Goal: Navigation & Orientation: Find specific page/section

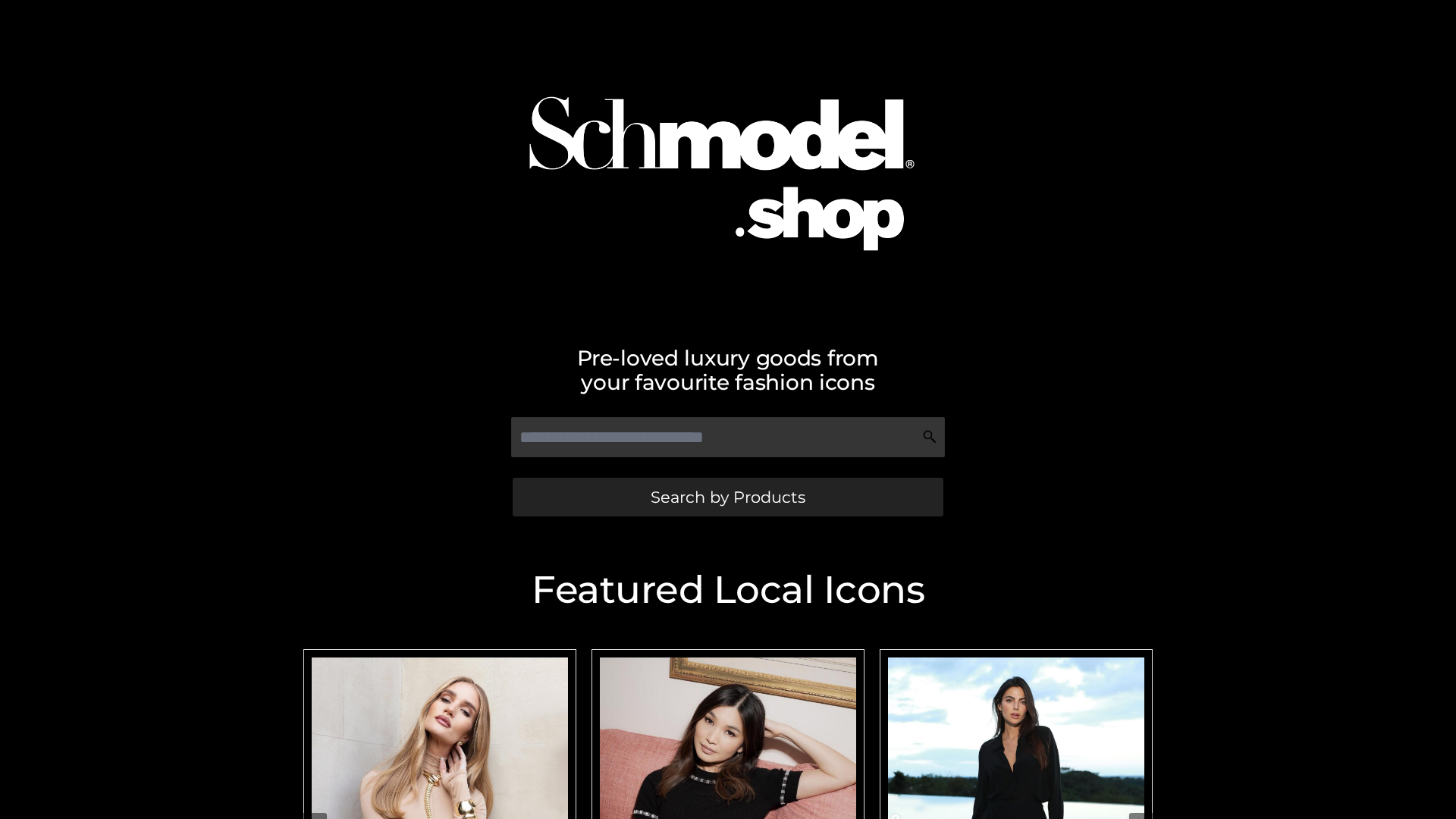
click at [728, 497] on span "Search by Products" at bounding box center [728, 497] width 155 height 16
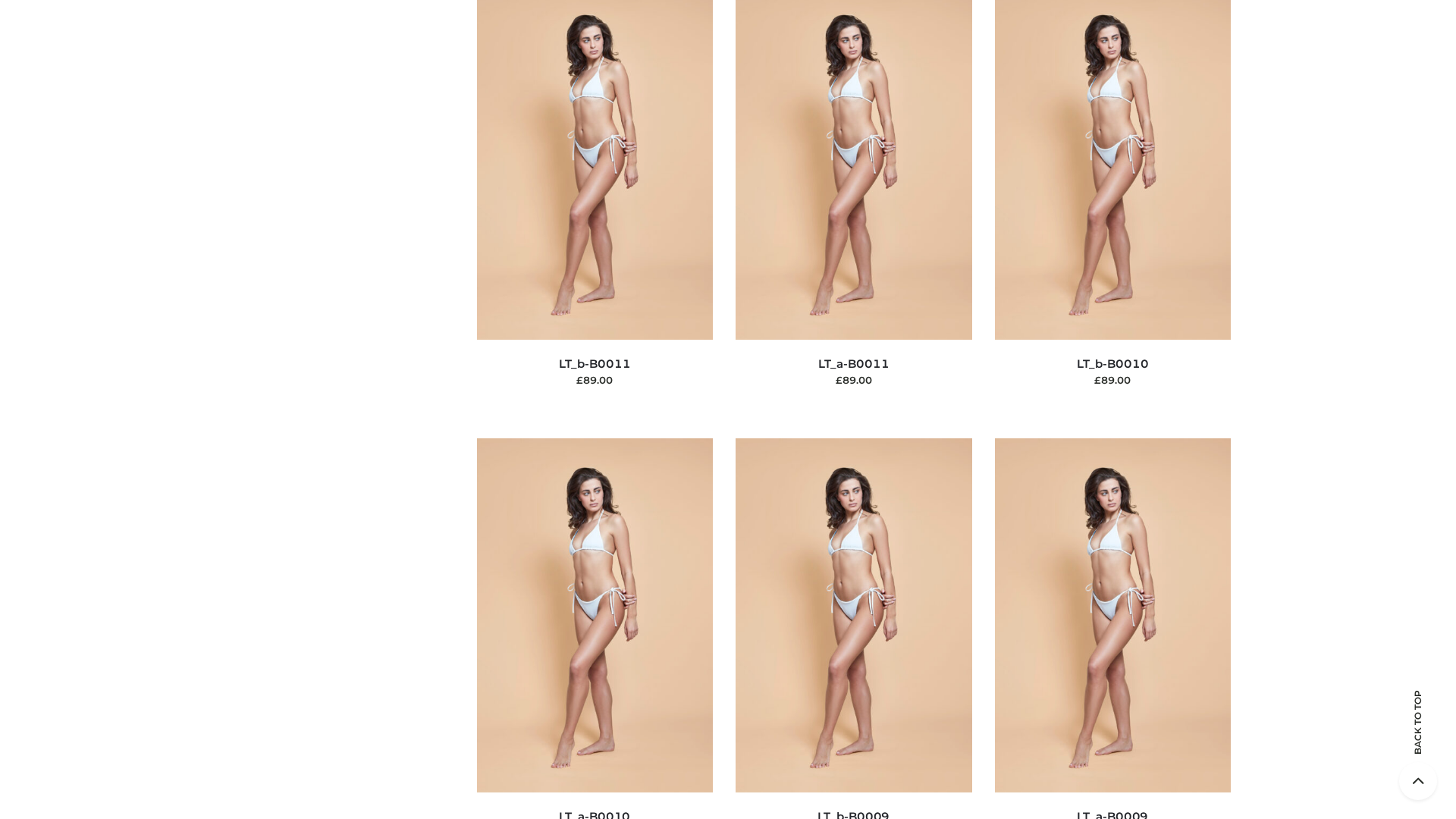
scroll to position [6809, 0]
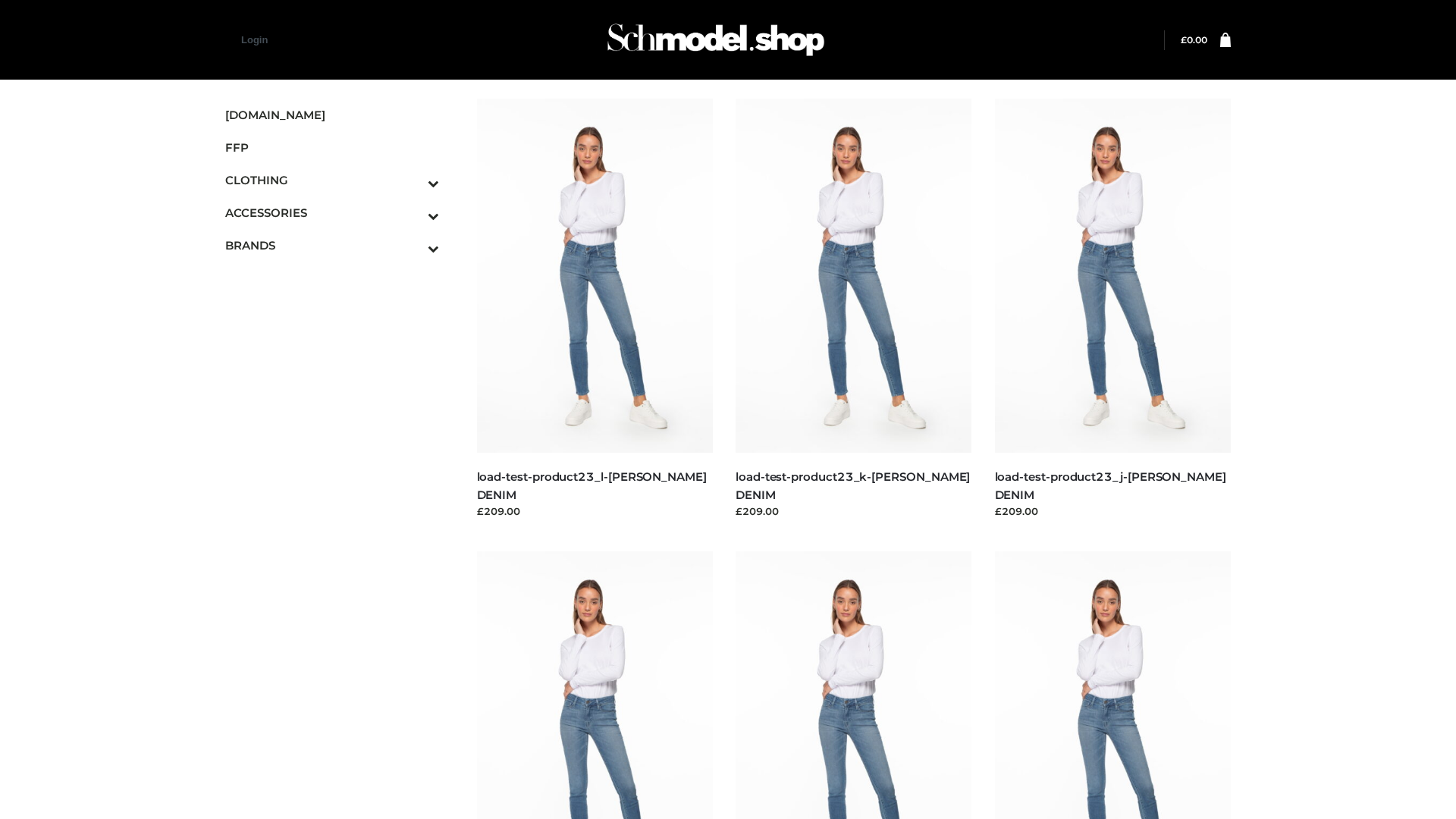
scroll to position [1330, 0]
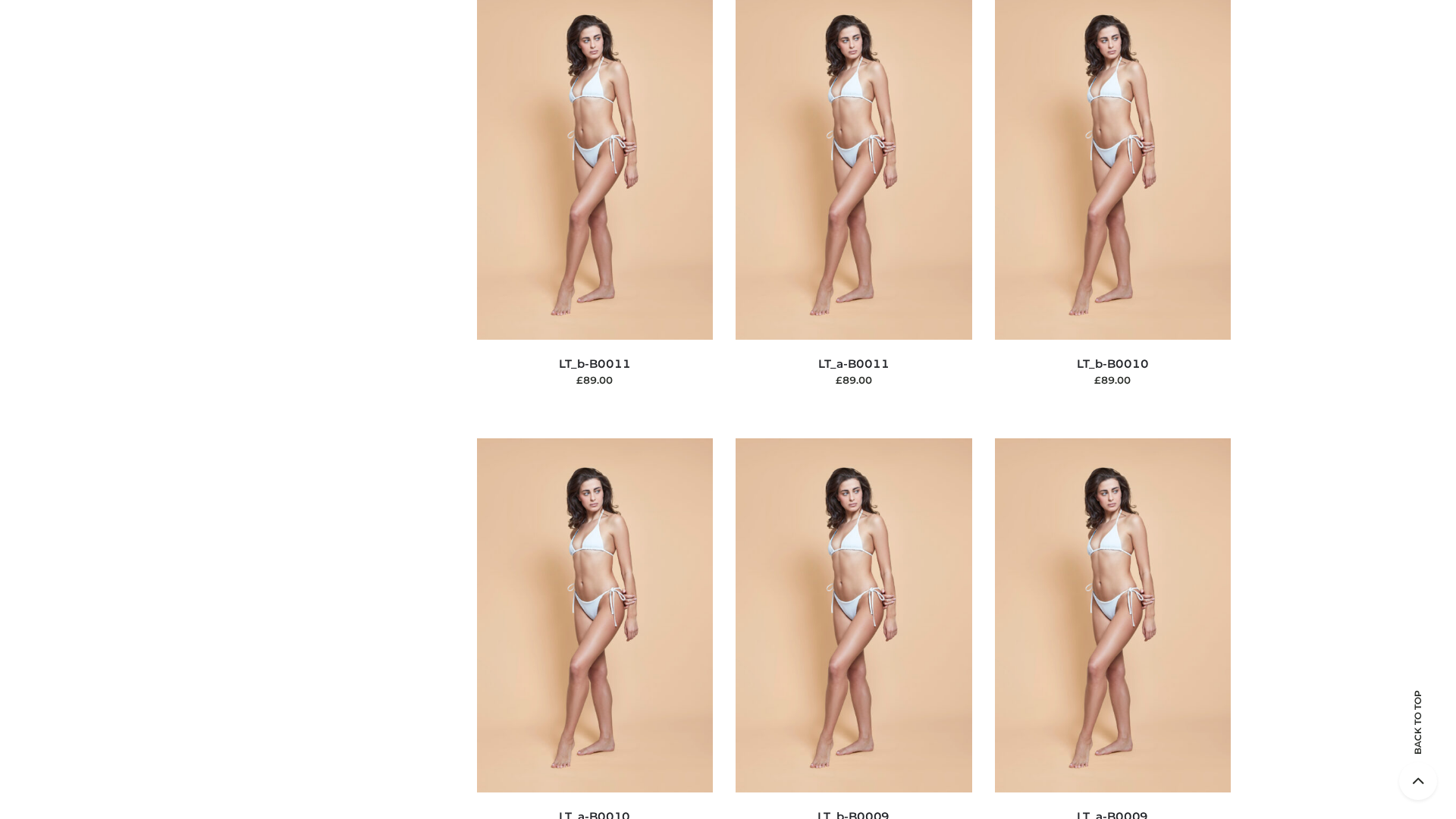
scroll to position [6809, 0]
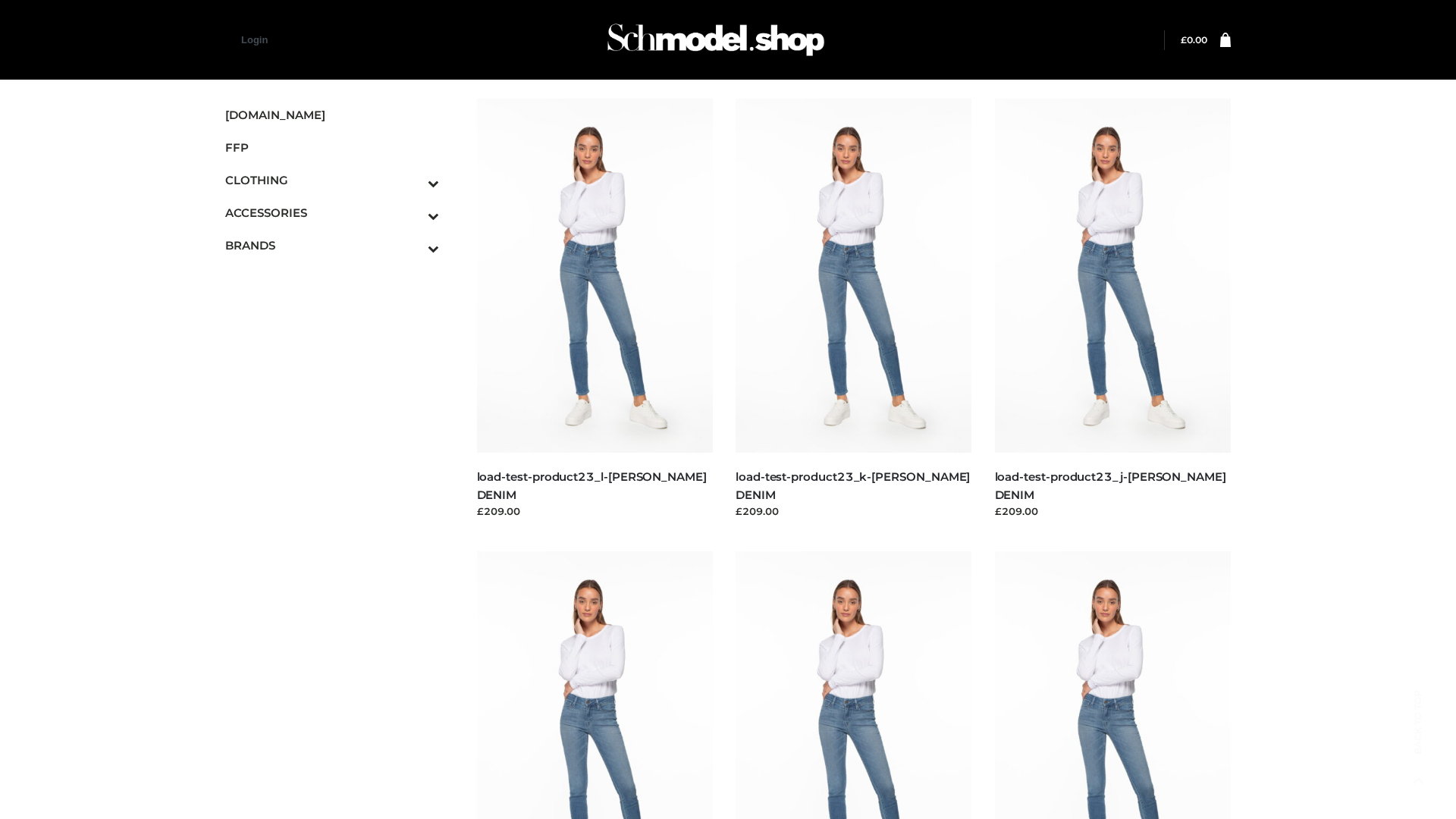
scroll to position [1330, 0]
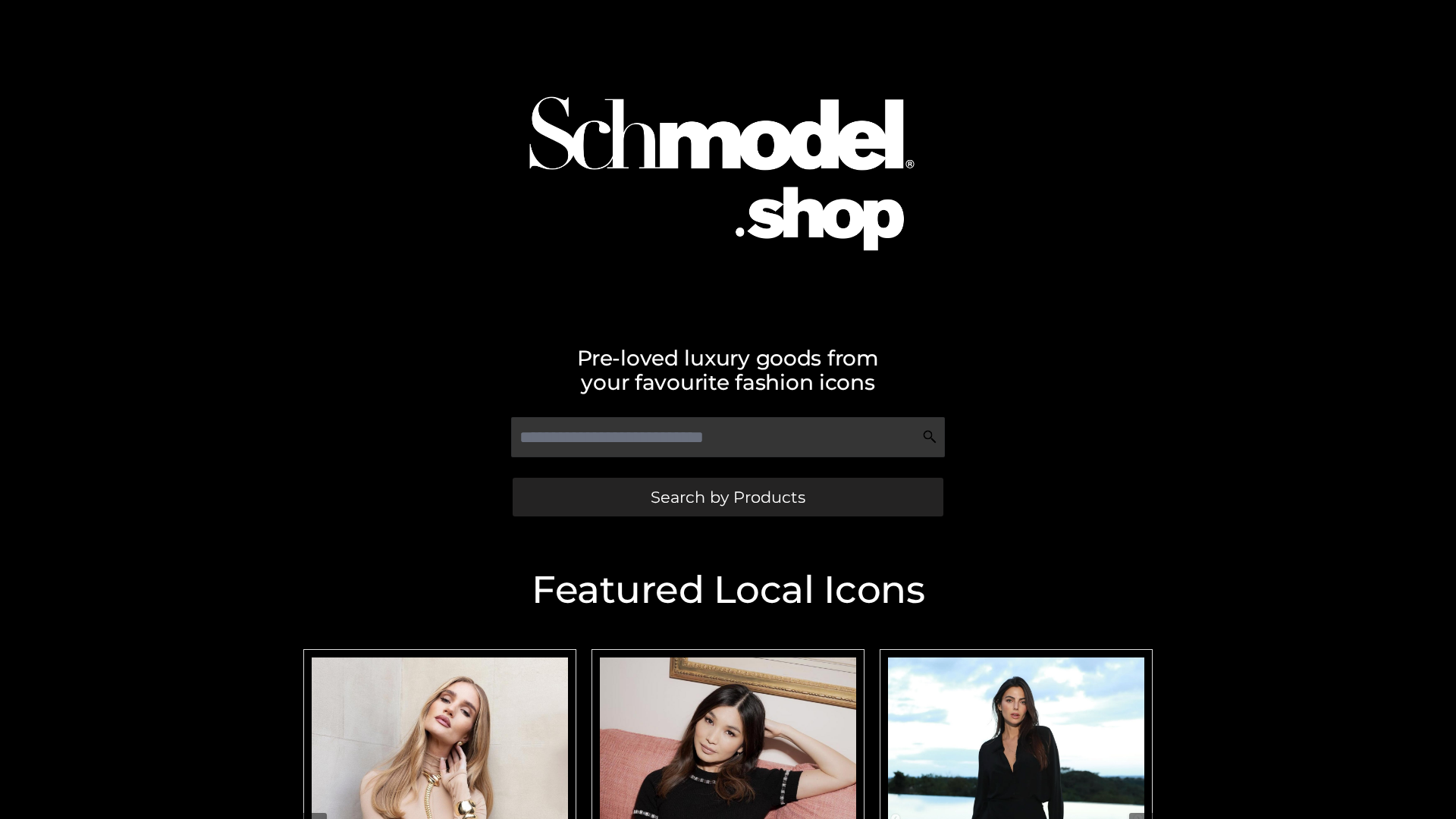
click at [728, 497] on span "Search by Products" at bounding box center [728, 497] width 155 height 16
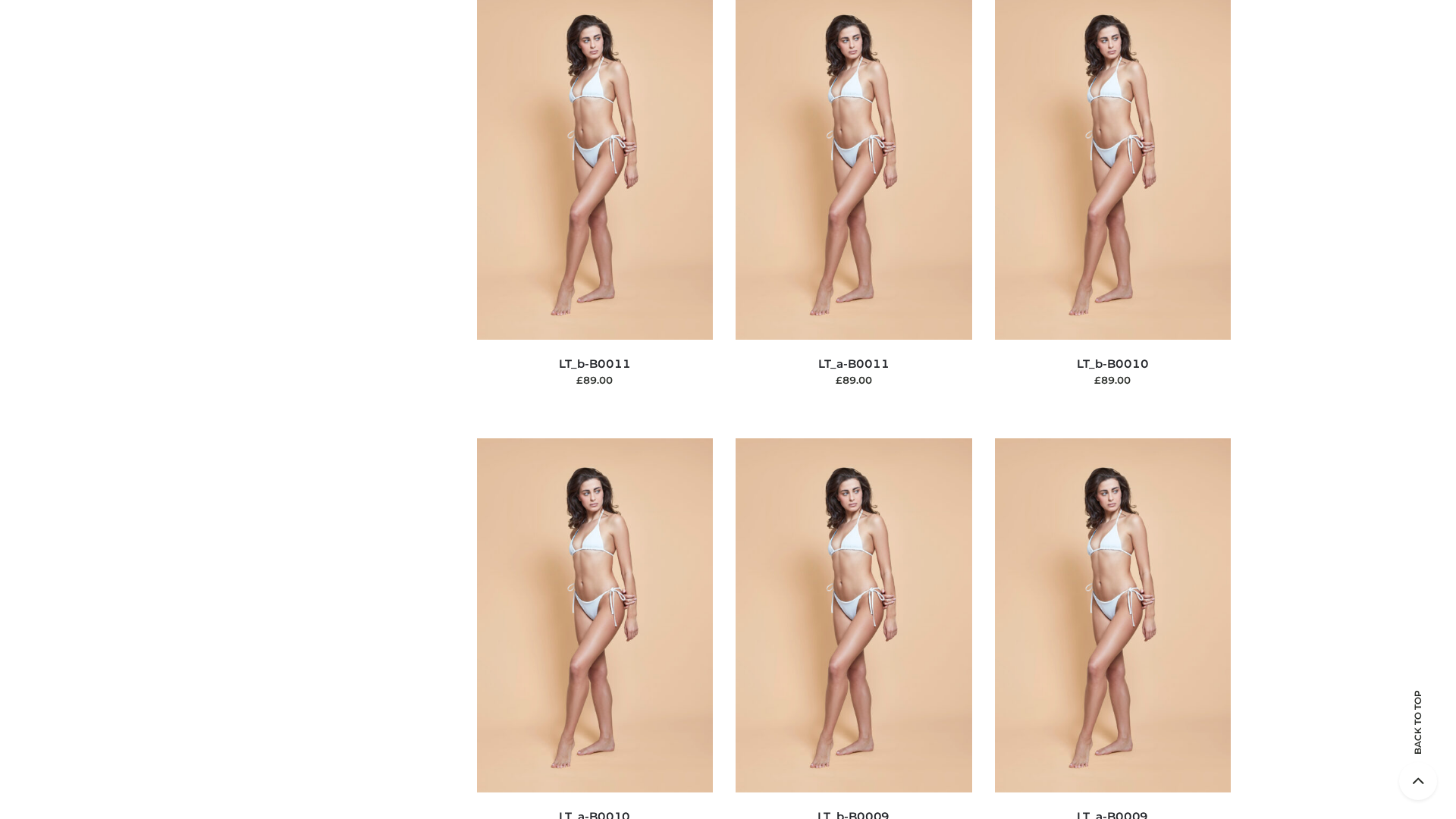
scroll to position [6809, 0]
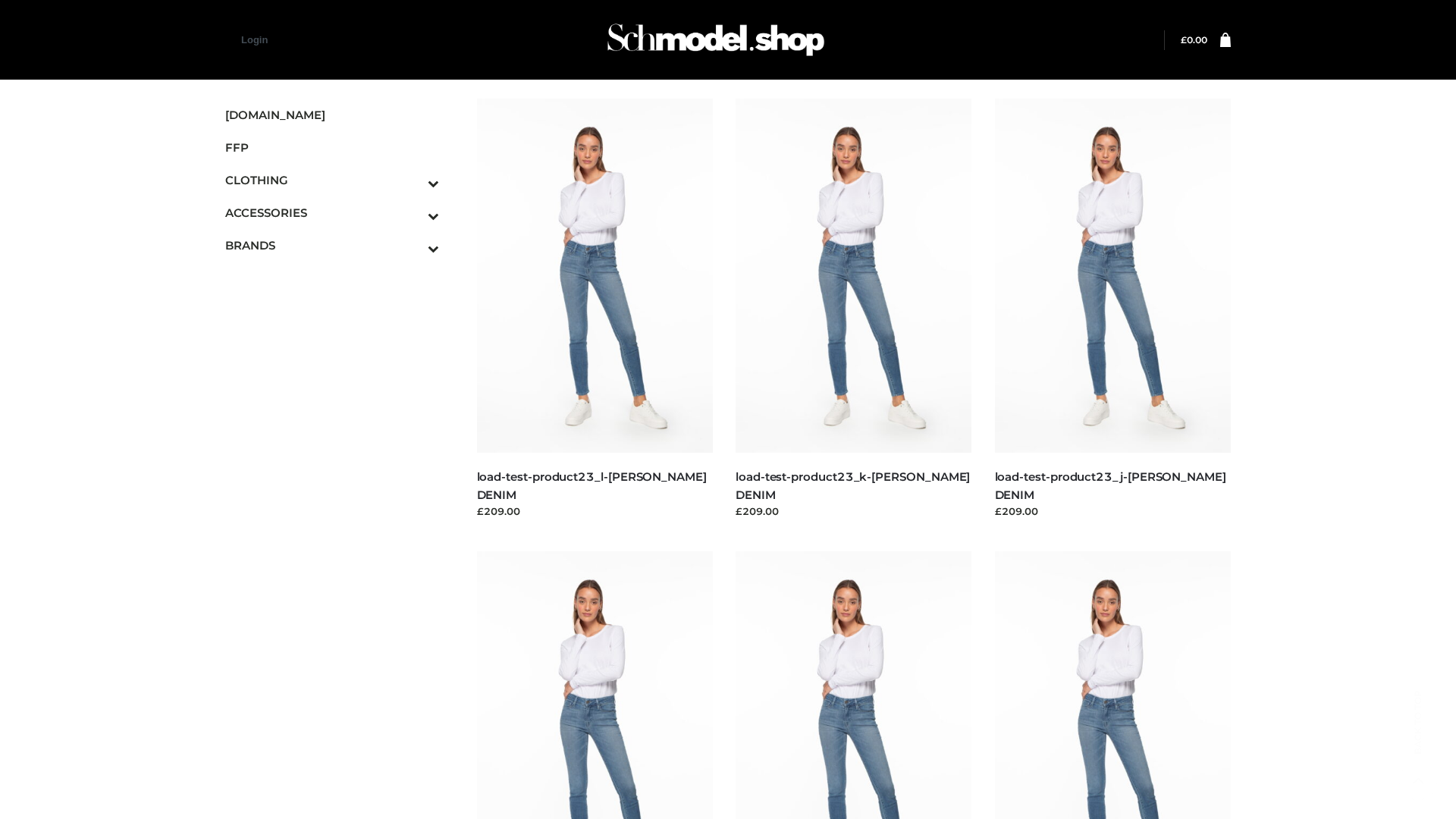
scroll to position [1330, 0]
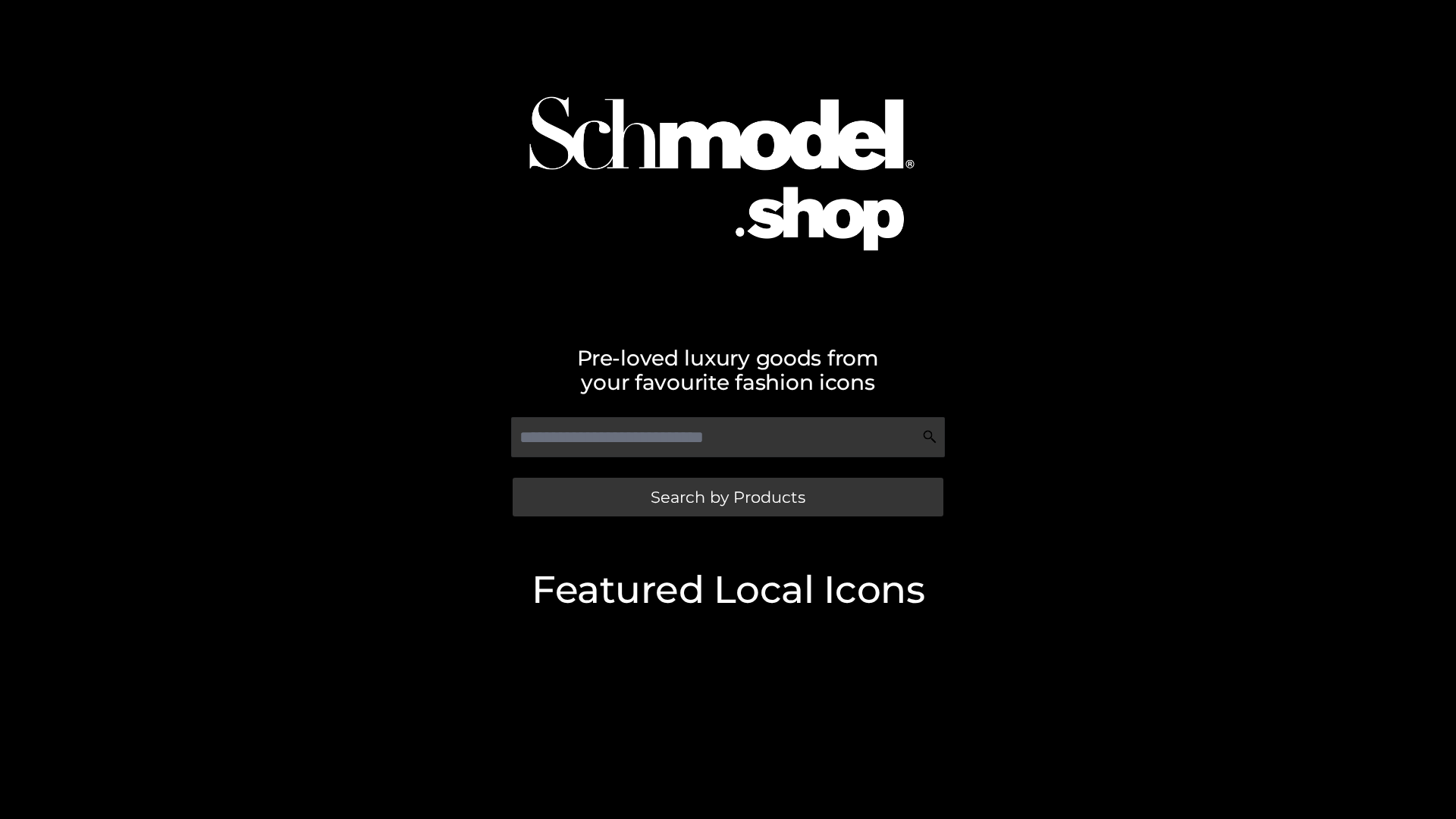
click at [728, 497] on span "Search by Products" at bounding box center [728, 497] width 155 height 16
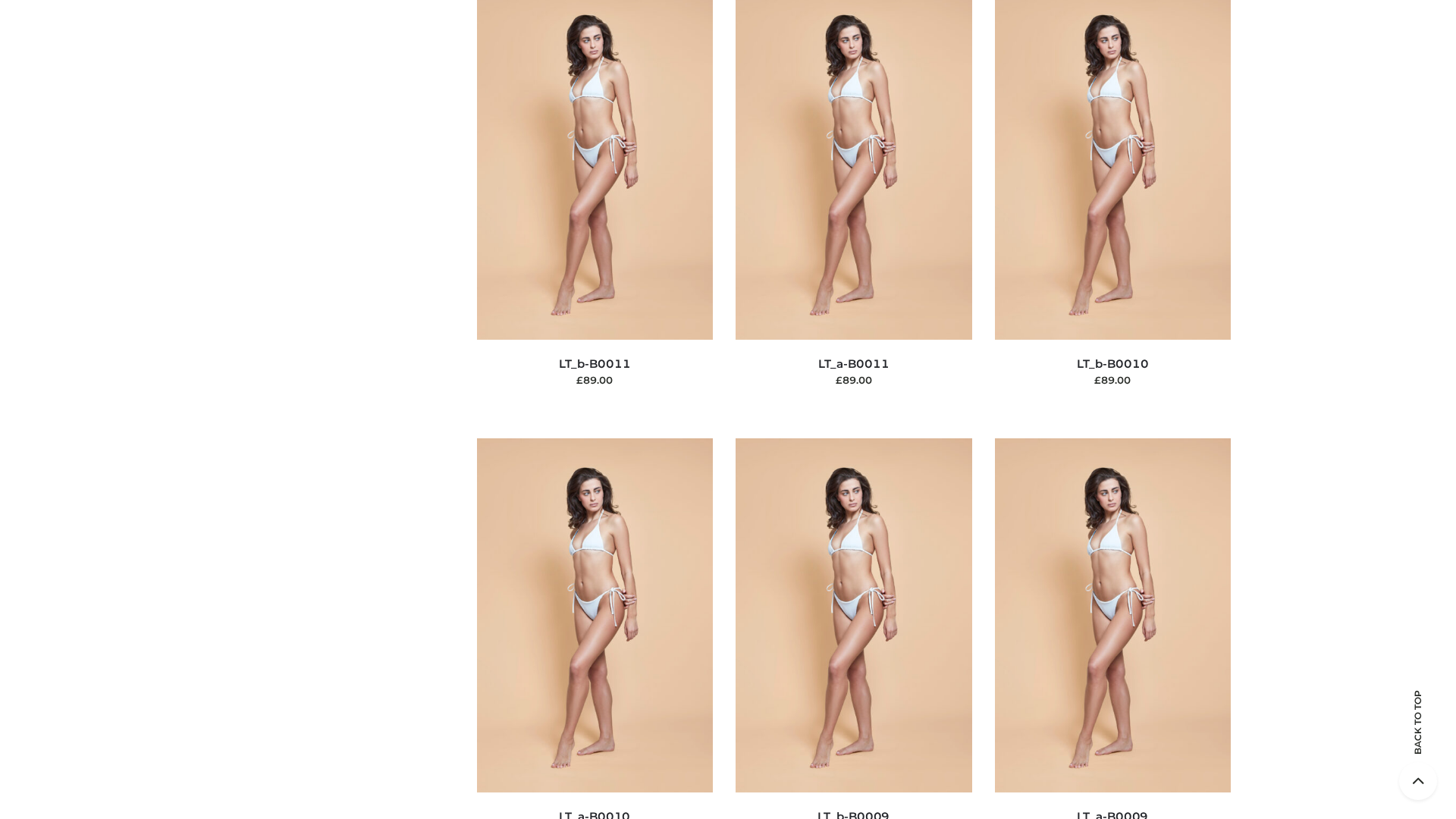
scroll to position [6809, 0]
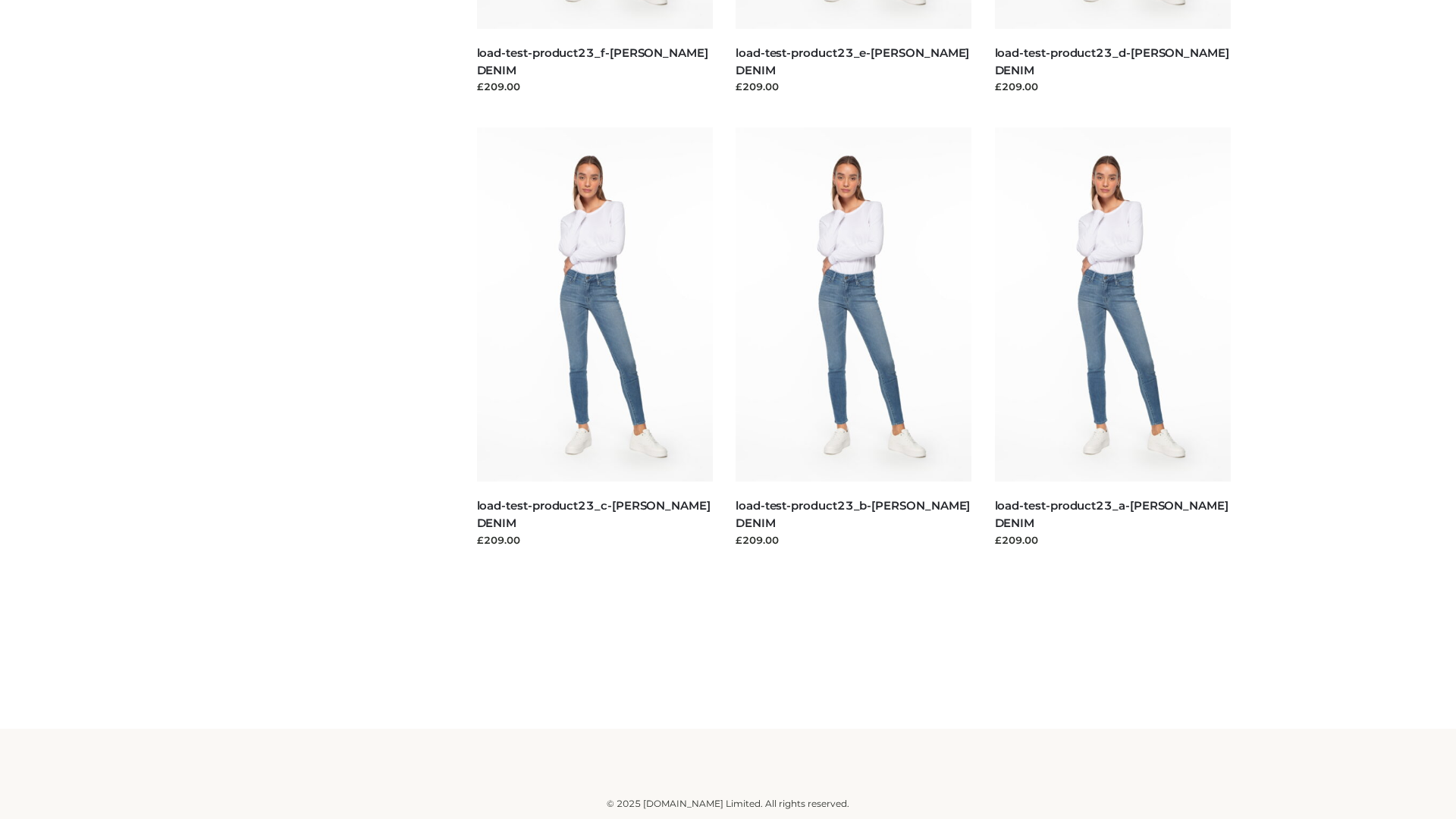
scroll to position [1330, 0]
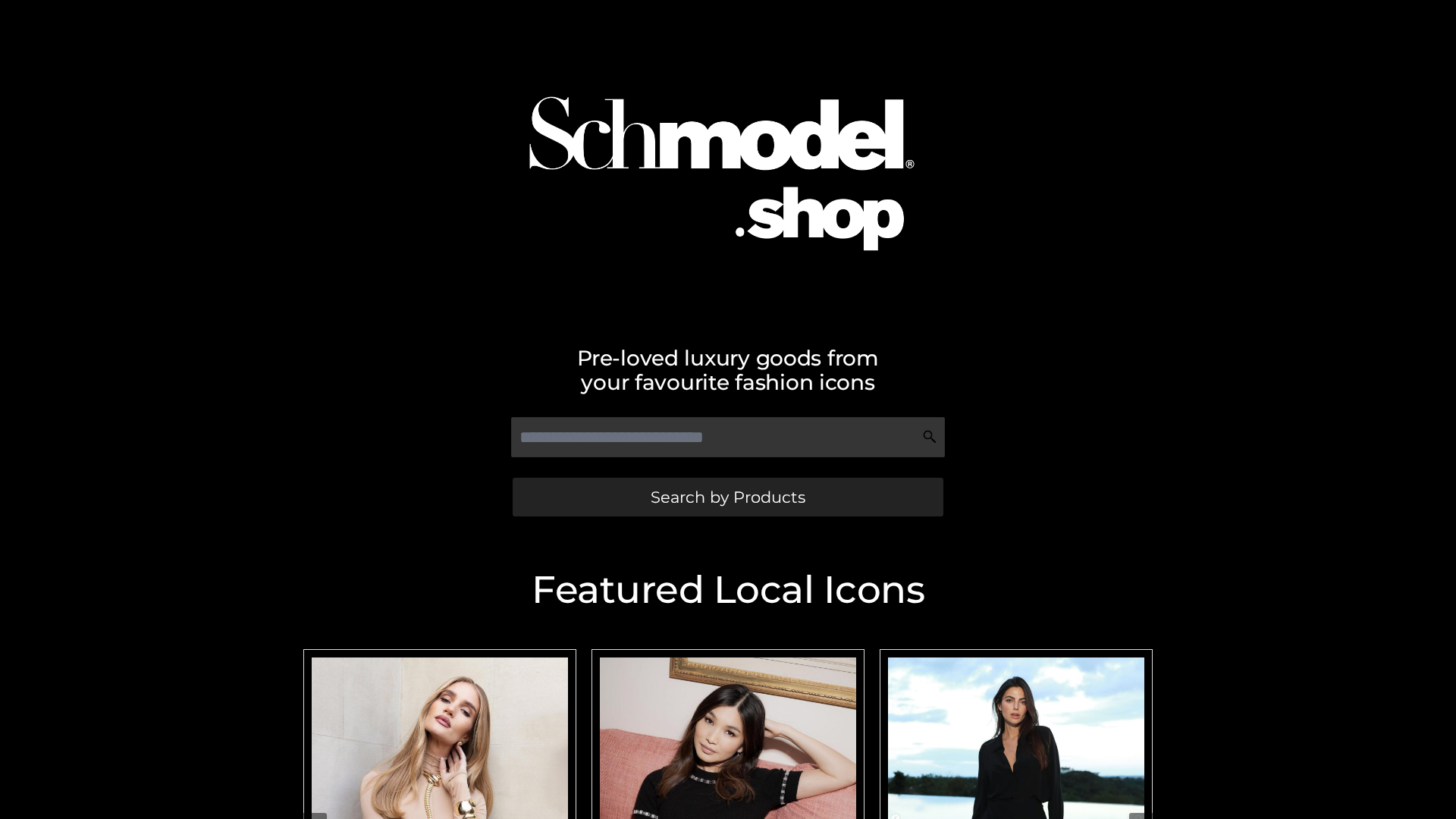
click at [728, 497] on span "Search by Products" at bounding box center [728, 497] width 155 height 16
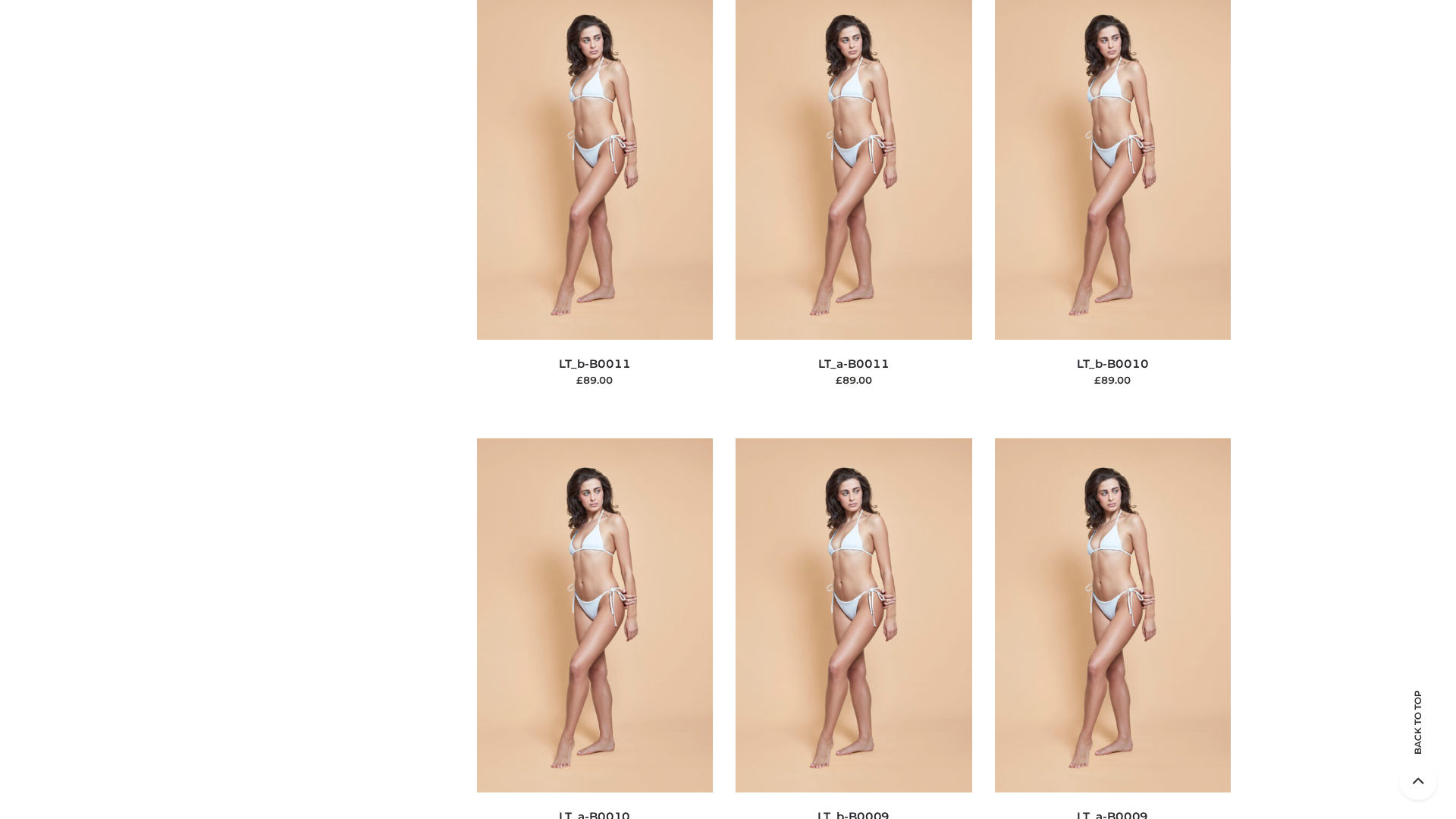
scroll to position [6809, 0]
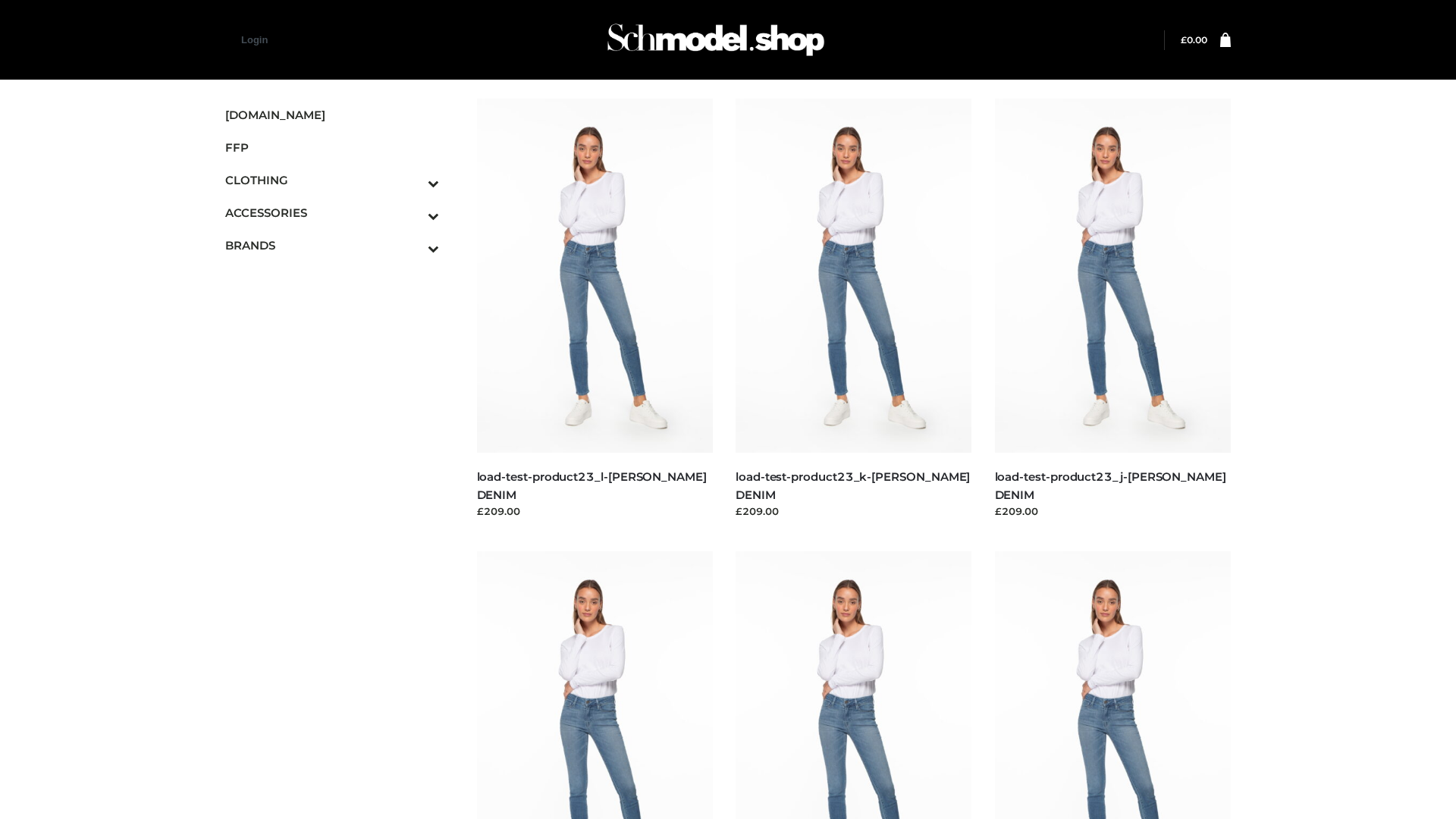
scroll to position [1330, 0]
